Goal: Task Accomplishment & Management: Manage account settings

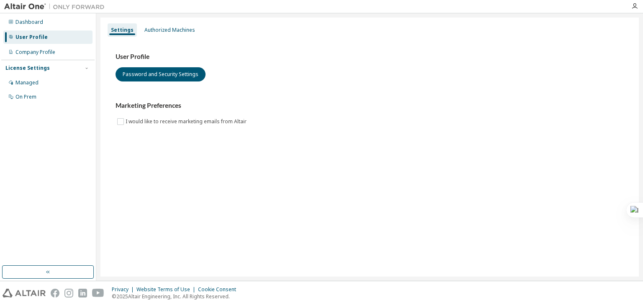
click at [143, 182] on div "Settings Authorized Machines User Profile Password and Security Settings Market…" at bounding box center [369, 147] width 538 height 259
click at [172, 25] on div "Authorized Machines" at bounding box center [169, 29] width 57 height 13
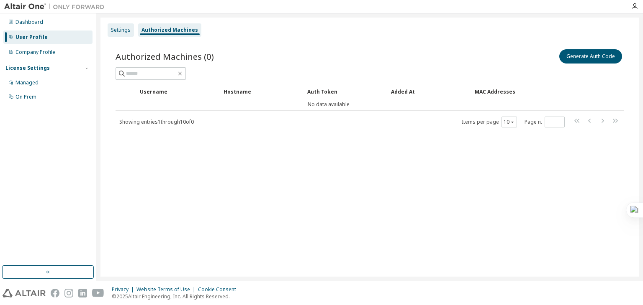
click at [126, 29] on div "Settings" at bounding box center [121, 30] width 20 height 7
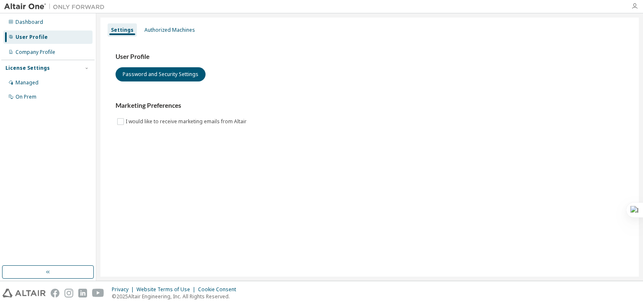
click at [635, 3] on icon "button" at bounding box center [634, 6] width 7 height 7
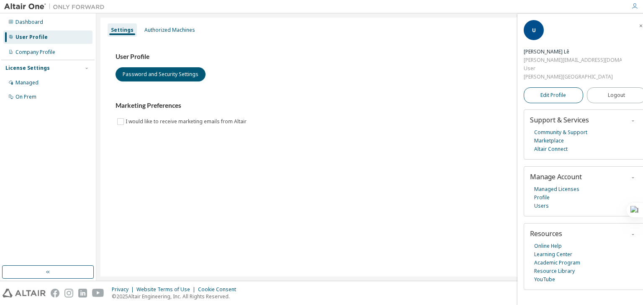
click at [560, 94] on span "Edit Profile" at bounding box center [553, 95] width 26 height 7
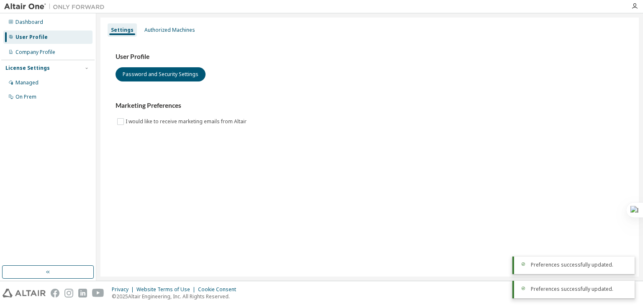
click at [326, 170] on div "Settings Authorized Machines User Profile Password and Security Settings Market…" at bounding box center [369, 147] width 538 height 259
click at [153, 34] on div "Authorized Machines" at bounding box center [169, 29] width 57 height 13
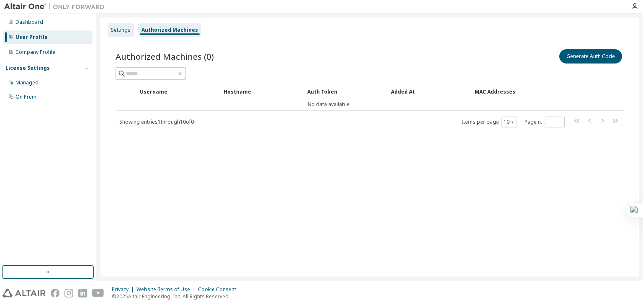
click at [121, 28] on div "Settings" at bounding box center [121, 30] width 20 height 7
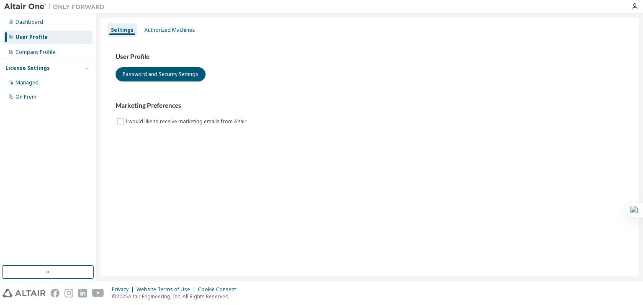
click at [638, 8] on div at bounding box center [634, 6] width 17 height 7
click at [636, 7] on icon "button" at bounding box center [634, 6] width 7 height 7
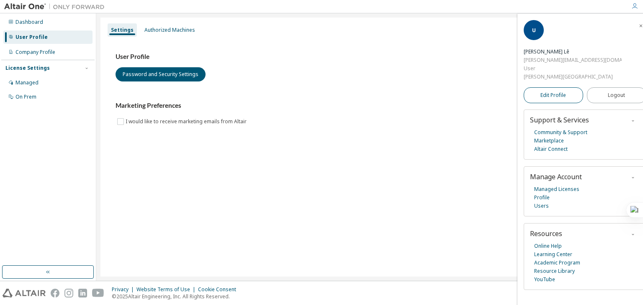
click at [561, 97] on span "Edit Profile" at bounding box center [553, 95] width 26 height 7
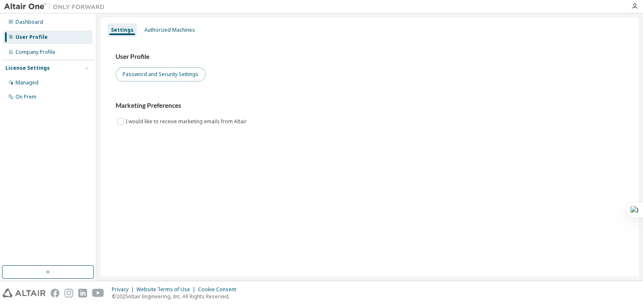
click at [187, 72] on button "Password and Security Settings" at bounding box center [160, 74] width 90 height 14
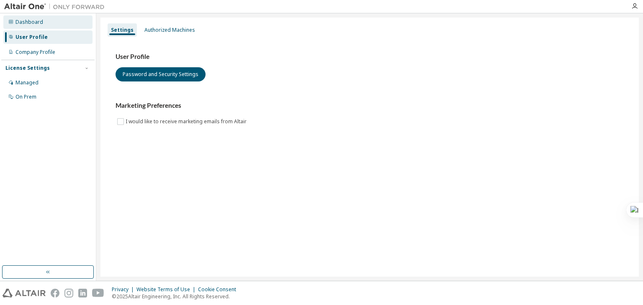
click at [22, 20] on div "Dashboard" at bounding box center [29, 22] width 28 height 7
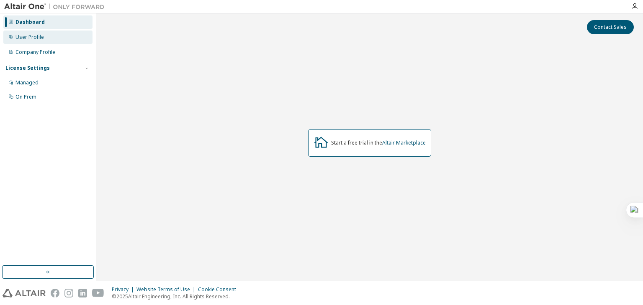
click at [44, 35] on div "User Profile" at bounding box center [47, 37] width 89 height 13
